Goal: Task Accomplishment & Management: Use online tool/utility

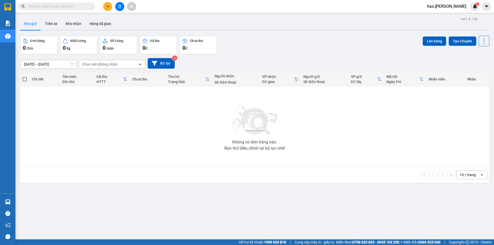
click at [84, 6] on input "text" at bounding box center [58, 7] width 61 height 6
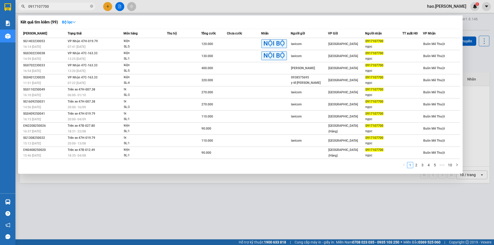
type input "0917107700"
click at [272, 244] on div at bounding box center [247, 122] width 494 height 245
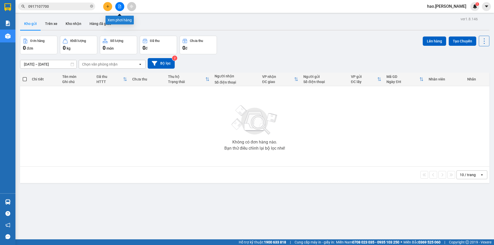
click at [120, 6] on icon "file-add" at bounding box center [120, 7] width 4 height 4
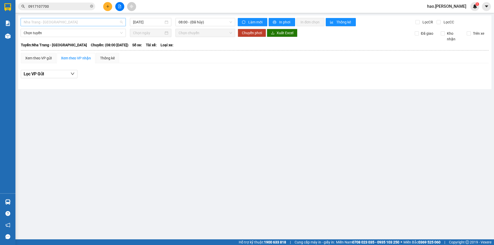
click at [75, 25] on span "Nha Trang - Buôn Ma Thuột" at bounding box center [73, 22] width 99 height 8
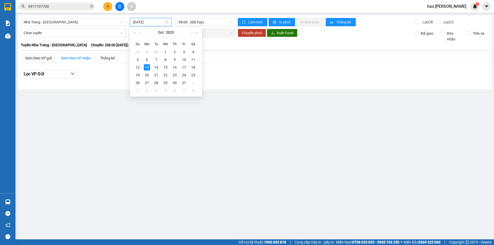
click at [147, 24] on input "13/10/2025" at bounding box center [148, 22] width 31 height 6
click at [191, 58] on div "11" at bounding box center [193, 60] width 6 height 6
type input "11/10/2025"
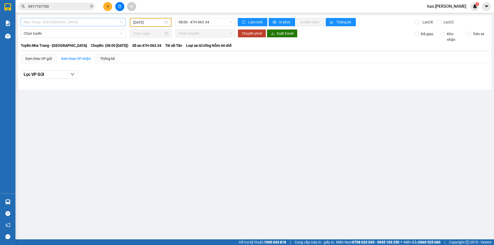
click at [110, 23] on span "Nha Trang - Buôn Ma Thuột" at bounding box center [73, 22] width 99 height 8
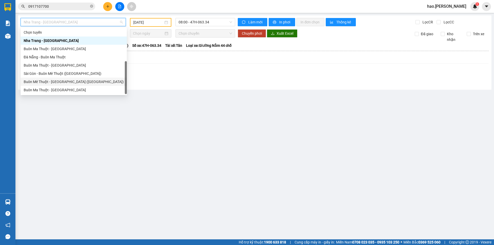
scroll to position [8, 0]
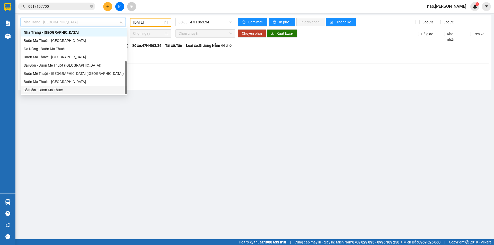
drag, startPoint x: 70, startPoint y: 90, endPoint x: 75, endPoint y: 89, distance: 4.9
click at [75, 89] on div "Sài Gòn - Buôn Ma Thuột" at bounding box center [74, 90] width 100 height 6
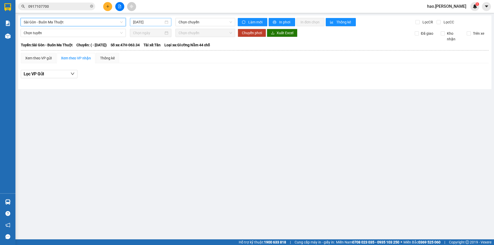
click at [152, 20] on input "13/10/2025" at bounding box center [148, 22] width 31 height 6
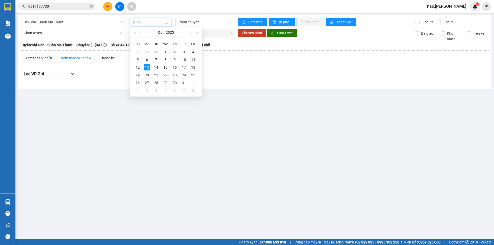
click at [196, 60] on div "11" at bounding box center [193, 60] width 6 height 6
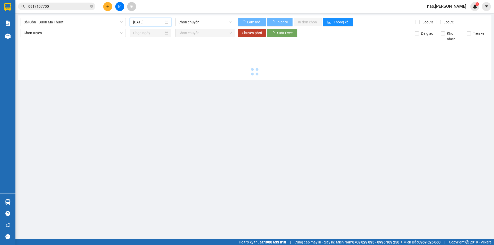
type input "11/10/2025"
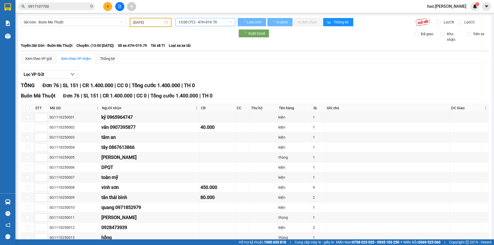
click at [217, 24] on span "13:00 (TC) - 47H-019.79" at bounding box center [204, 22] width 53 height 8
click at [220, 74] on div "Lọc VP Gửi" at bounding box center [255, 74] width 468 height 8
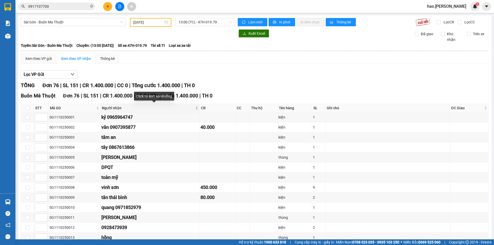
click at [198, 110] on div "Người nhận" at bounding box center [150, 108] width 96 height 6
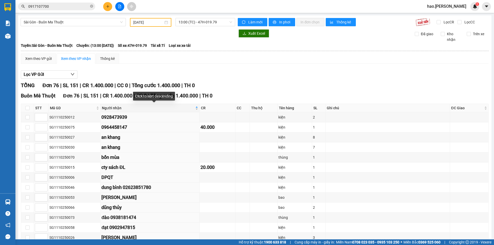
click at [198, 110] on div "Người nhận" at bounding box center [150, 108] width 96 height 6
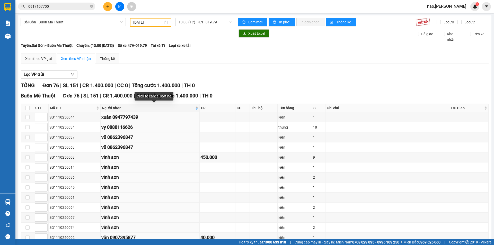
click at [198, 110] on div "Người nhận" at bounding box center [150, 108] width 96 height 6
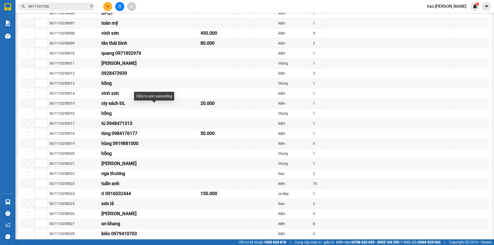
scroll to position [180, 0]
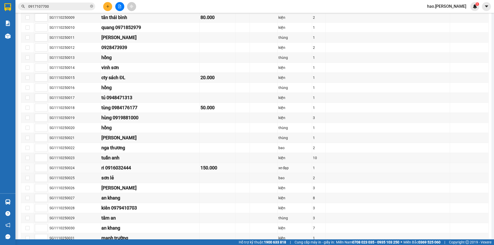
click at [183, 168] on div "ri 0916032444" at bounding box center [149, 167] width 97 height 7
